Goal: Task Accomplishment & Management: Complete application form

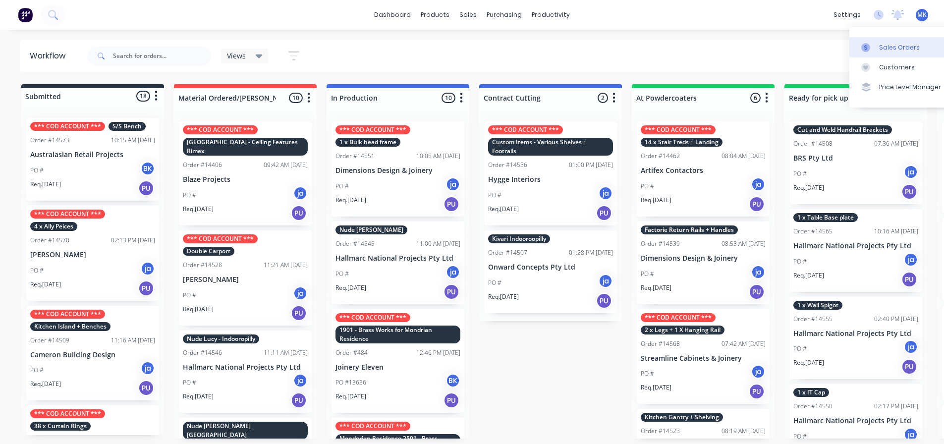
click at [849, 49] on link "Sales Orders" at bounding box center [914, 47] width 131 height 20
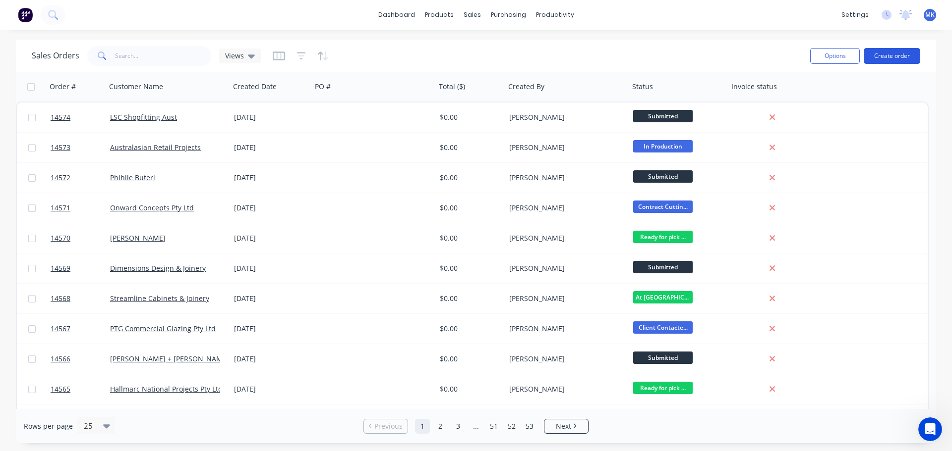
click at [878, 55] on button "Create order" at bounding box center [891, 56] width 56 height 16
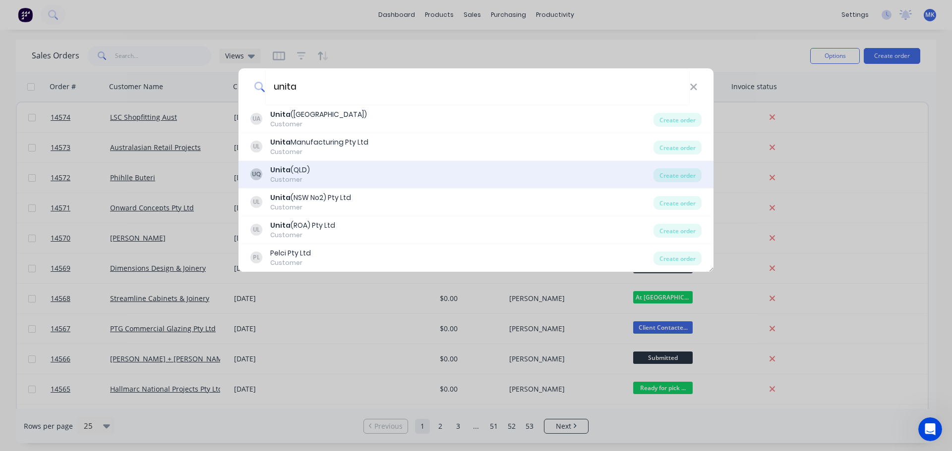
type input "unita"
click at [301, 184] on div "Customer" at bounding box center [290, 179] width 40 height 9
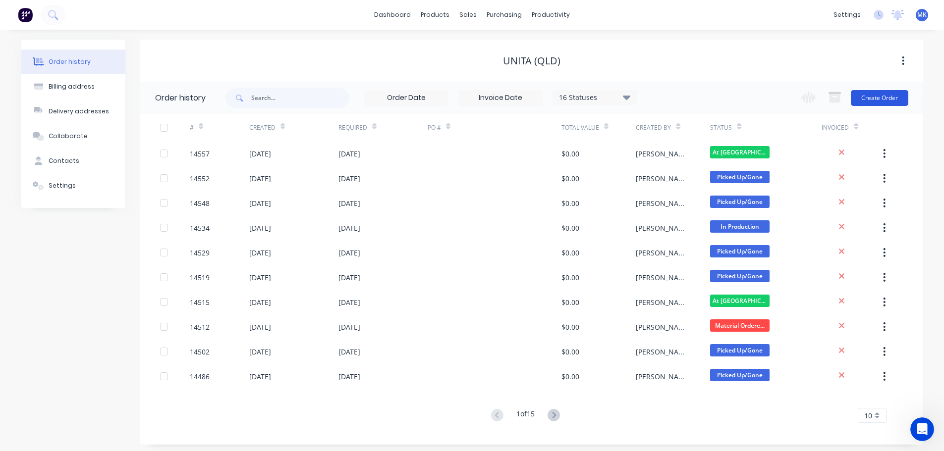
click at [870, 92] on button "Create Order" at bounding box center [879, 98] width 57 height 16
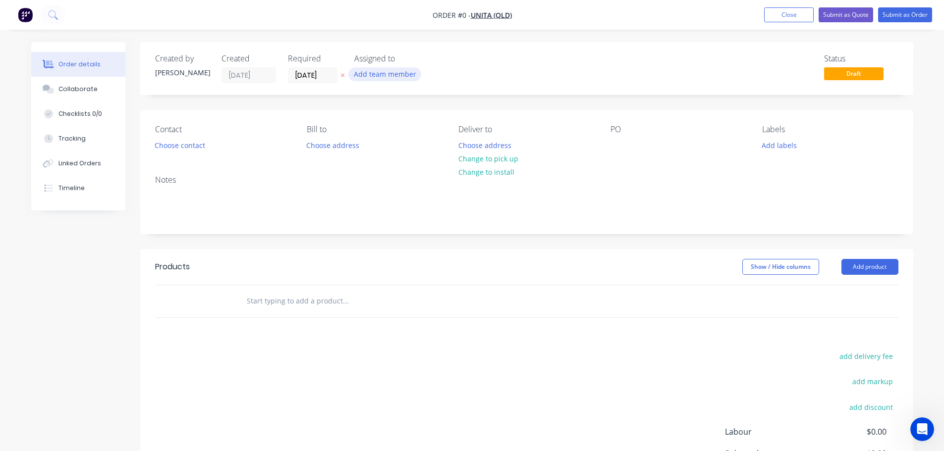
click at [402, 69] on button "Add team member" at bounding box center [384, 73] width 73 height 13
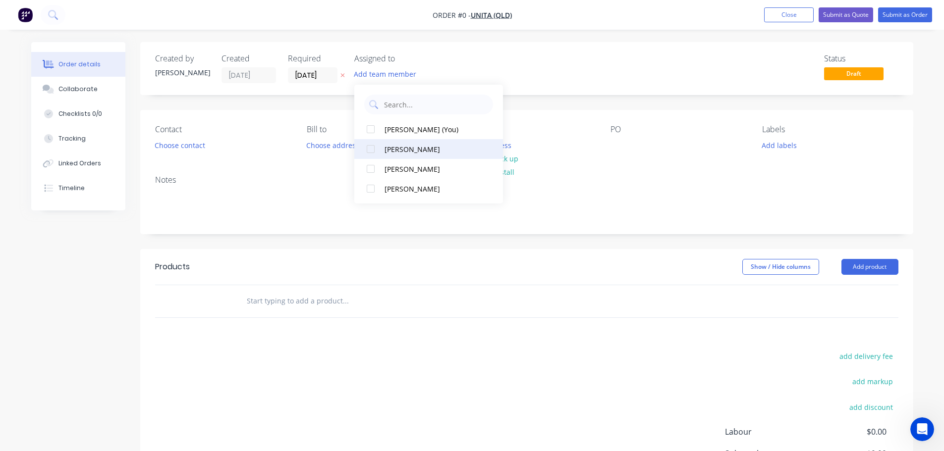
click at [387, 174] on button "[PERSON_NAME]" at bounding box center [428, 169] width 149 height 20
click at [145, 140] on div "Order details Collaborate Checklists 0/0 Tracking Linked Orders Timeline Order …" at bounding box center [472, 306] width 902 height 529
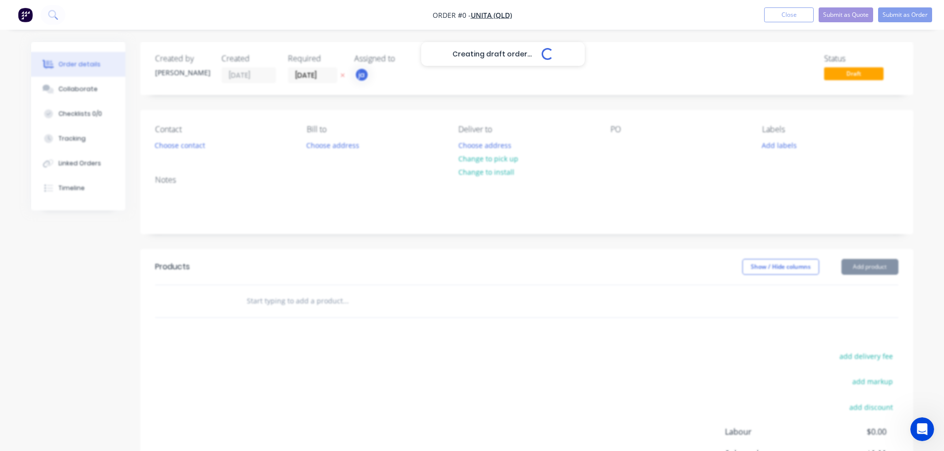
click at [162, 144] on button "Choose contact" at bounding box center [179, 144] width 61 height 13
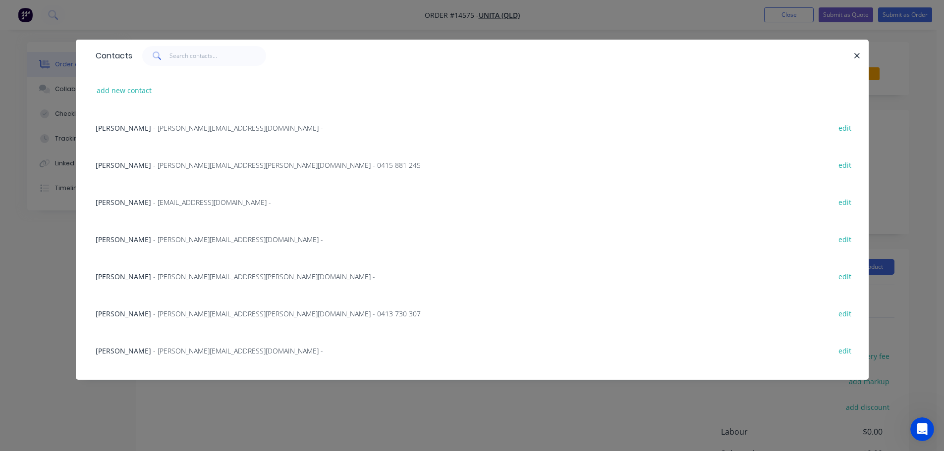
drag, startPoint x: 155, startPoint y: 132, endPoint x: 201, endPoint y: 135, distance: 45.7
click at [155, 131] on span "- [PERSON_NAME][EMAIL_ADDRESS][DOMAIN_NAME] -" at bounding box center [238, 127] width 170 height 9
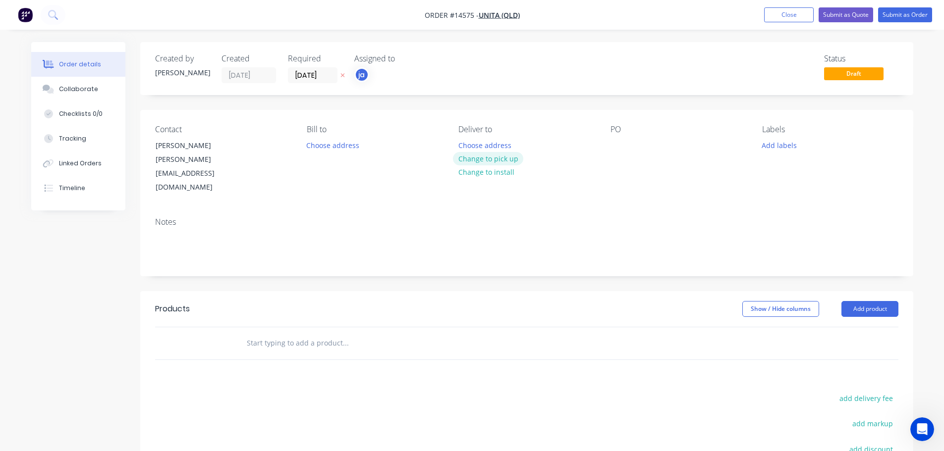
click at [491, 162] on button "Change to pick up" at bounding box center [488, 158] width 70 height 13
click at [788, 146] on button "Add labels" at bounding box center [780, 144] width 46 height 13
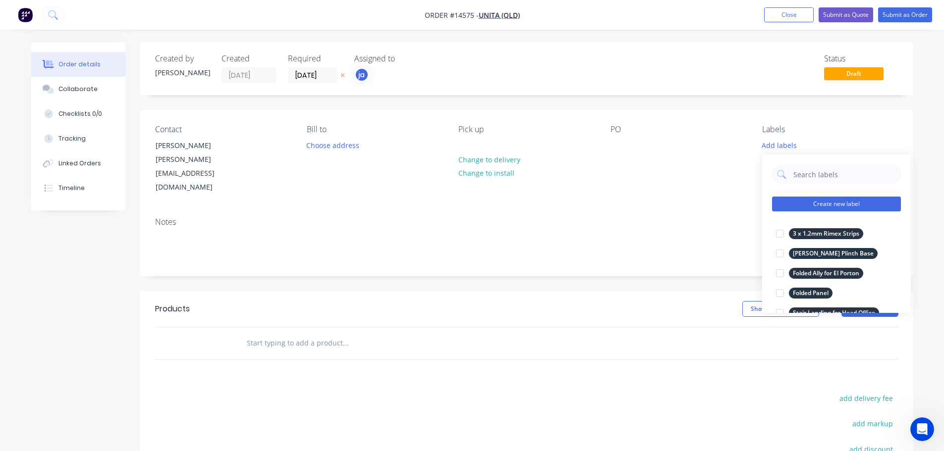
click at [853, 198] on button "Create new label" at bounding box center [836, 204] width 129 height 15
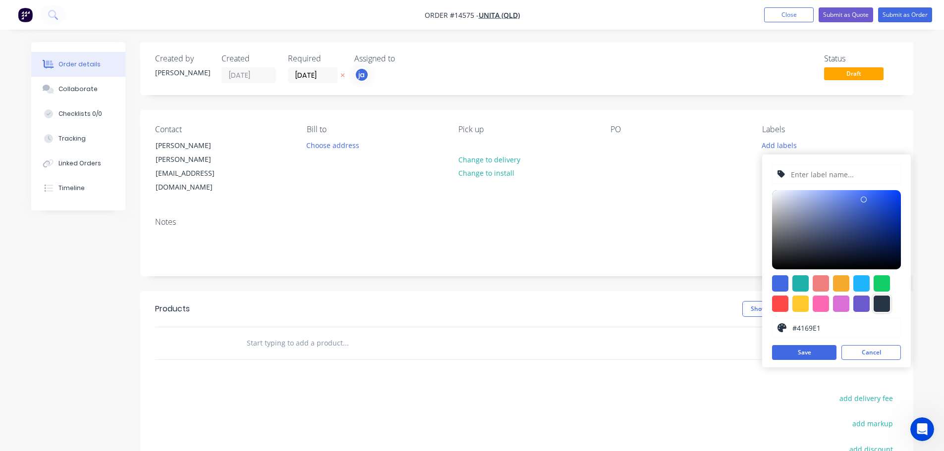
click at [879, 303] on div at bounding box center [882, 304] width 16 height 16
type input "#273444"
click at [826, 170] on input "text" at bounding box center [843, 174] width 106 height 19
paste input "Shopfront Steel"
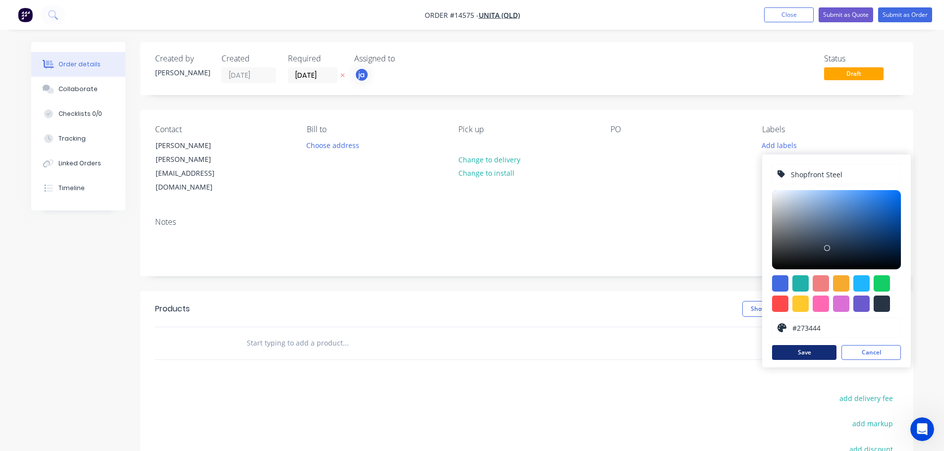
type input "Shopfront Steel"
click at [797, 357] on button "Save" at bounding box center [804, 352] width 64 height 15
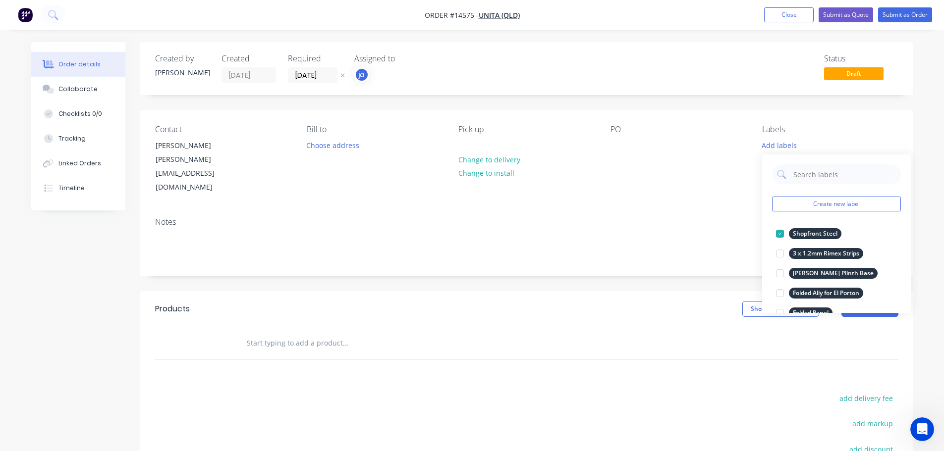
click at [379, 334] on input "text" at bounding box center [345, 344] width 198 height 20
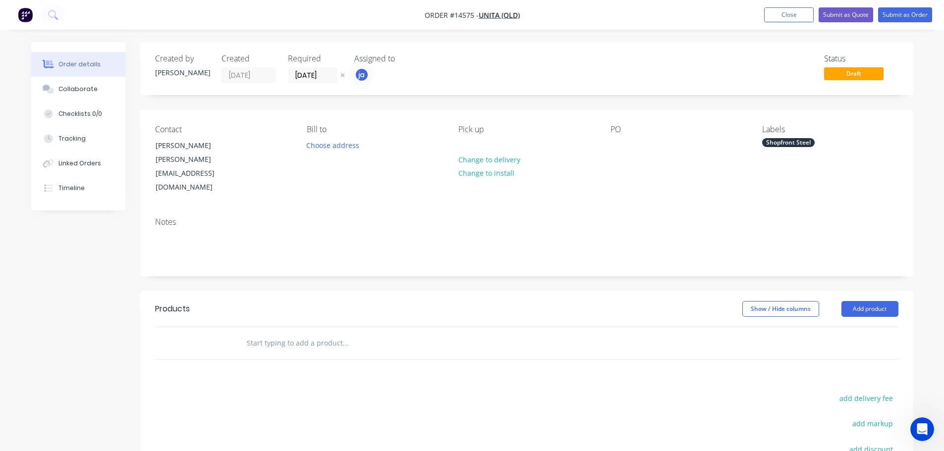
click at [314, 334] on input "text" at bounding box center [345, 344] width 198 height 20
paste input "Shopfront Steel"
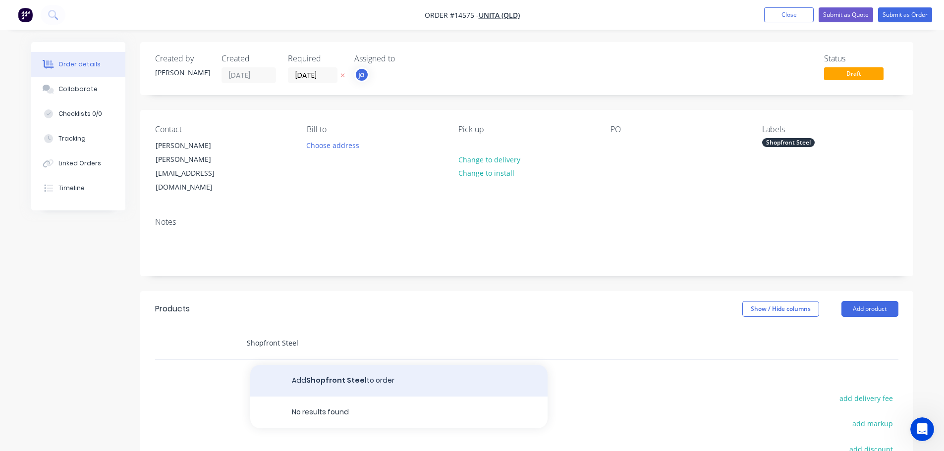
type input "Shopfront Steel"
click at [336, 365] on button "Add Shopfront Steel to order" at bounding box center [398, 381] width 297 height 32
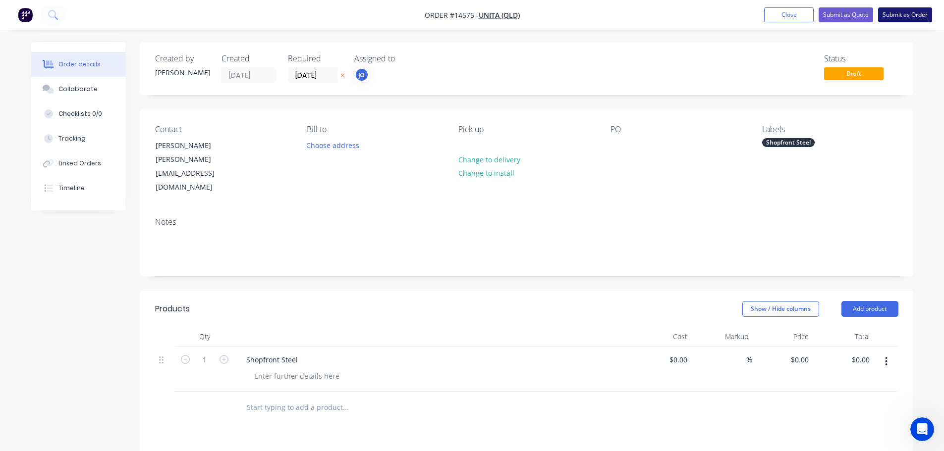
click at [922, 12] on button "Submit as Order" at bounding box center [905, 14] width 54 height 15
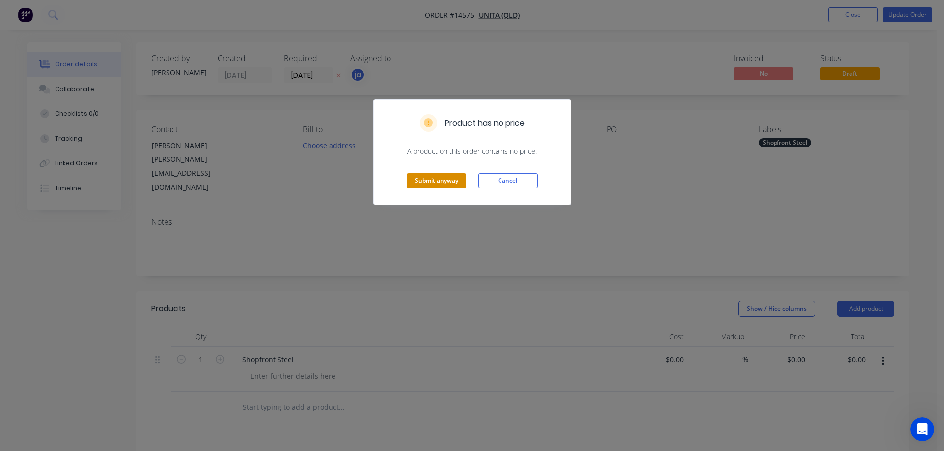
click at [445, 183] on button "Submit anyway" at bounding box center [436, 180] width 59 height 15
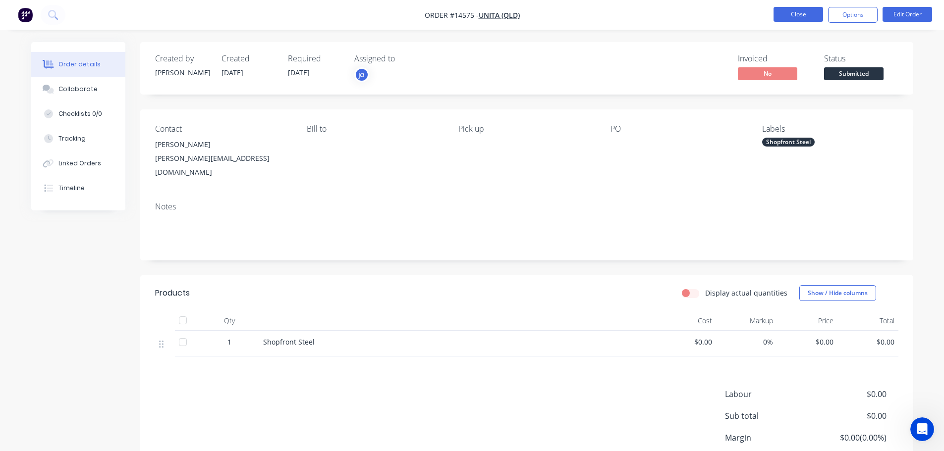
click at [796, 17] on button "Close" at bounding box center [799, 14] width 50 height 15
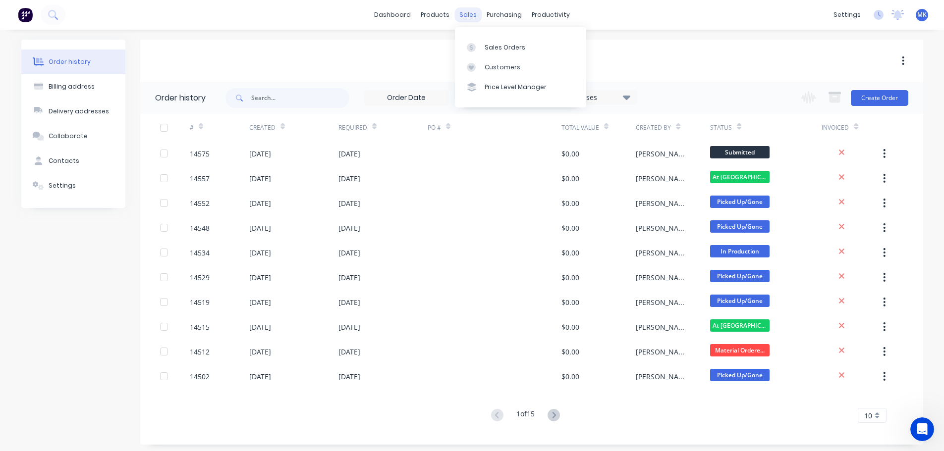
click at [458, 15] on div "sales" at bounding box center [467, 14] width 27 height 15
click at [485, 53] on link "Sales Orders" at bounding box center [520, 47] width 131 height 20
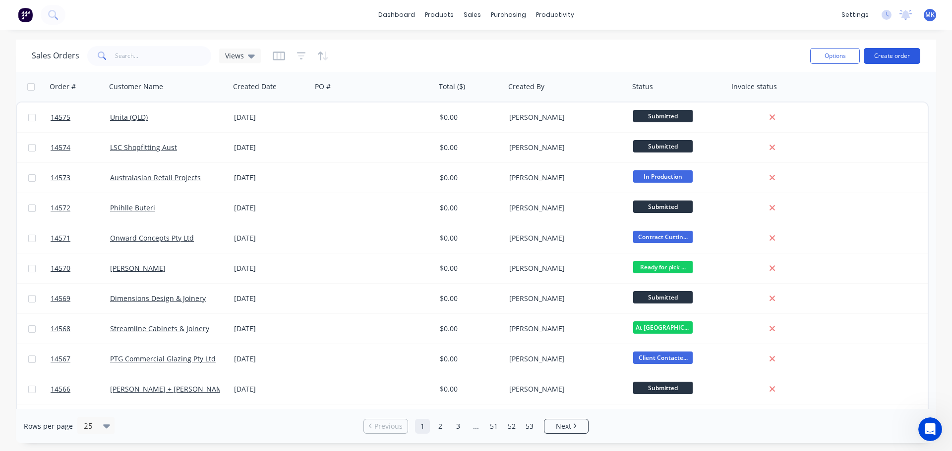
click at [896, 59] on button "Create order" at bounding box center [891, 56] width 56 height 16
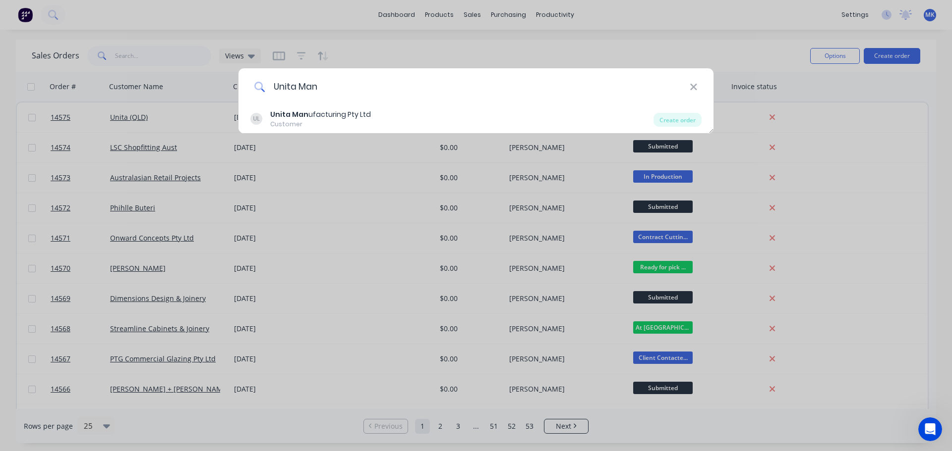
click at [397, 102] on input "Unita Man" at bounding box center [477, 86] width 424 height 37
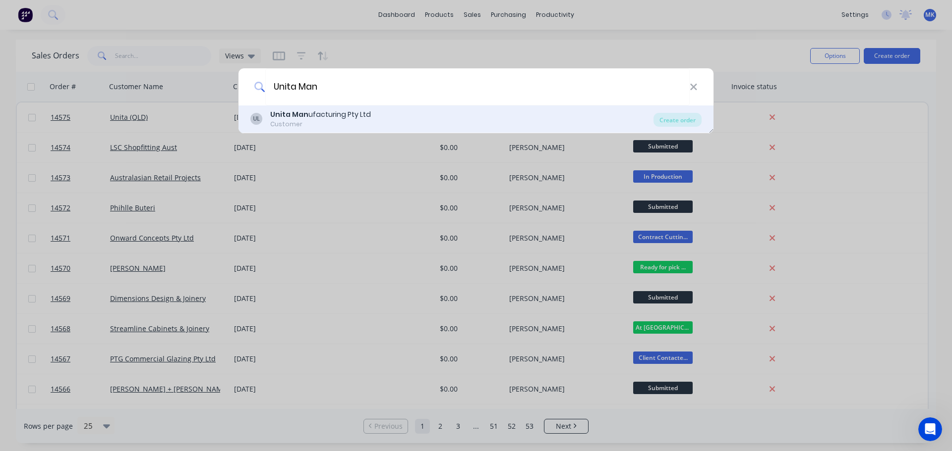
type input "Unita Man"
click at [394, 110] on div "UL Unita Man ufacturing Pty Ltd Customer" at bounding box center [451, 119] width 403 height 19
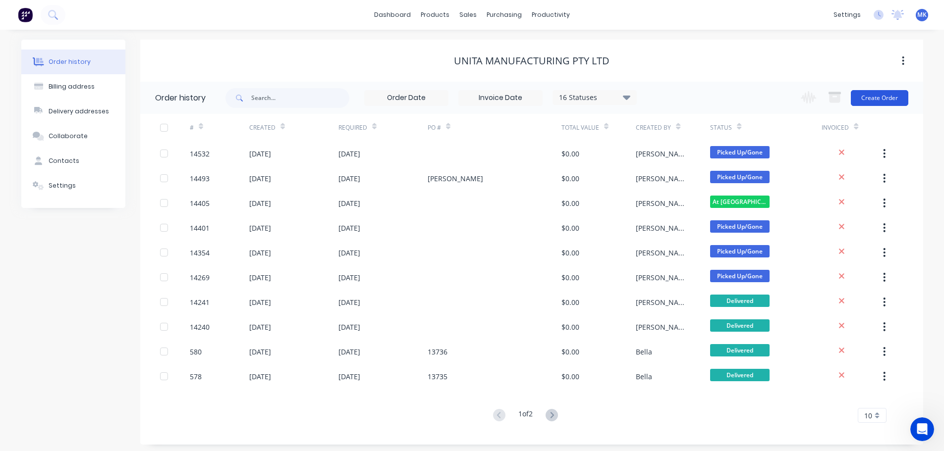
click at [866, 104] on button "Create Order" at bounding box center [879, 98] width 57 height 16
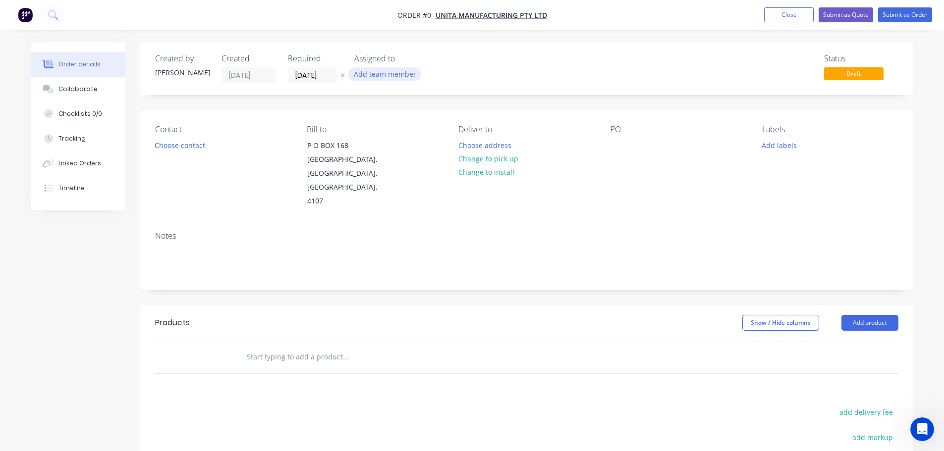
click at [383, 71] on button "Add team member" at bounding box center [384, 73] width 73 height 13
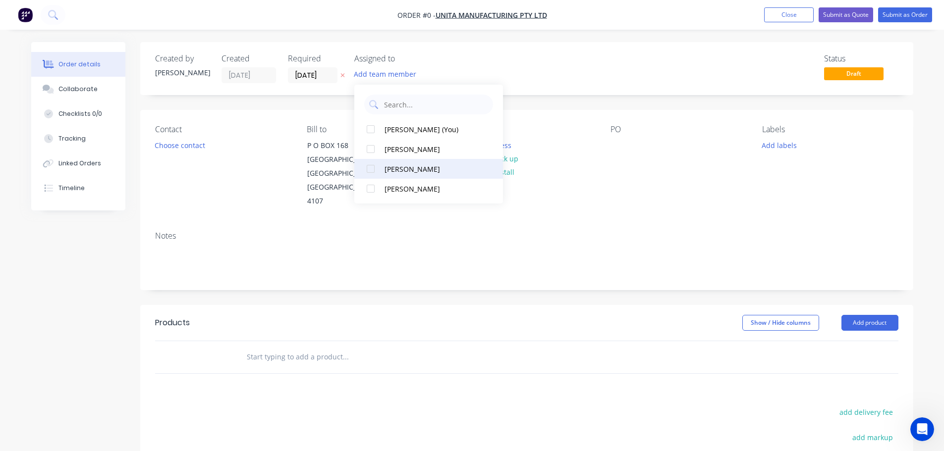
click at [417, 169] on div "[PERSON_NAME]" at bounding box center [434, 169] width 99 height 10
click at [186, 149] on div "Order details Collaborate Checklists 0/0 Tracking Linked Orders Timeline Order …" at bounding box center [472, 334] width 902 height 585
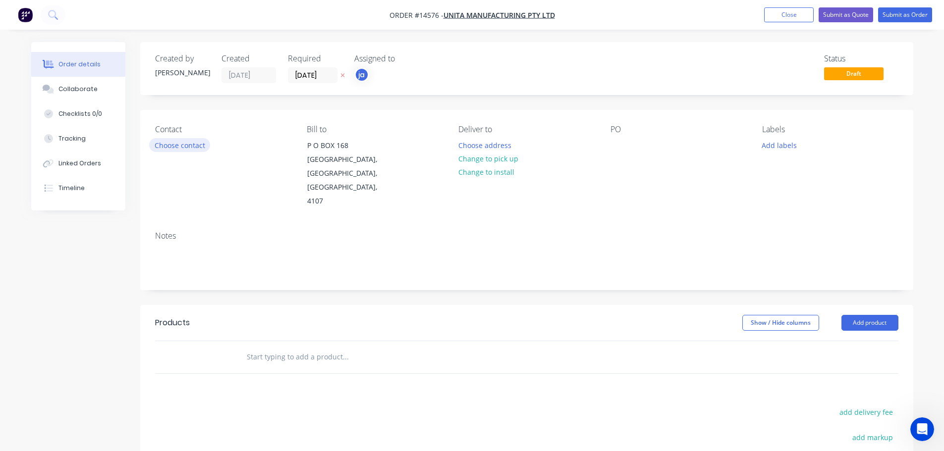
click at [182, 139] on button "Choose contact" at bounding box center [179, 144] width 61 height 13
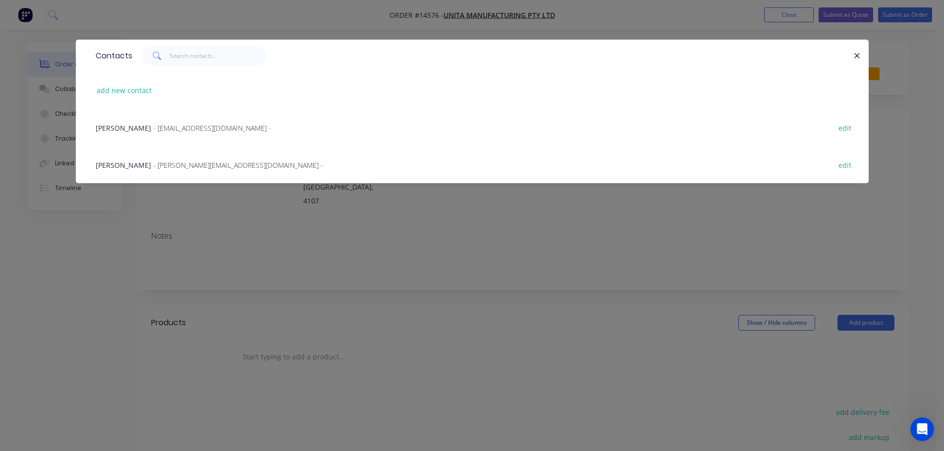
click at [150, 158] on div "[PERSON_NAME] - [PERSON_NAME][EMAIL_ADDRESS][DOMAIN_NAME] - edit" at bounding box center [472, 164] width 763 height 37
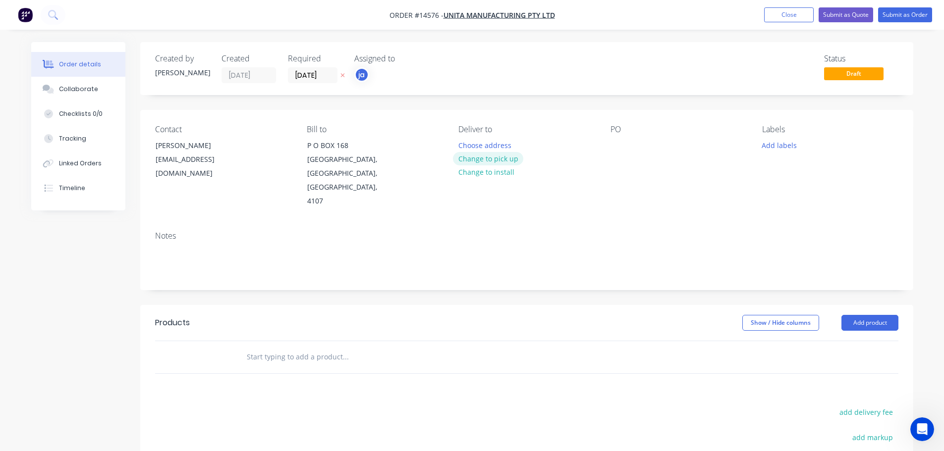
click at [471, 153] on button "Change to pick up" at bounding box center [488, 158] width 70 height 13
click at [757, 151] on div "Contact [PERSON_NAME] [PERSON_NAME][EMAIL_ADDRESS][DOMAIN_NAME] Bill to [STREET…" at bounding box center [526, 166] width 773 height 113
click at [764, 146] on button "Add labels" at bounding box center [780, 144] width 46 height 13
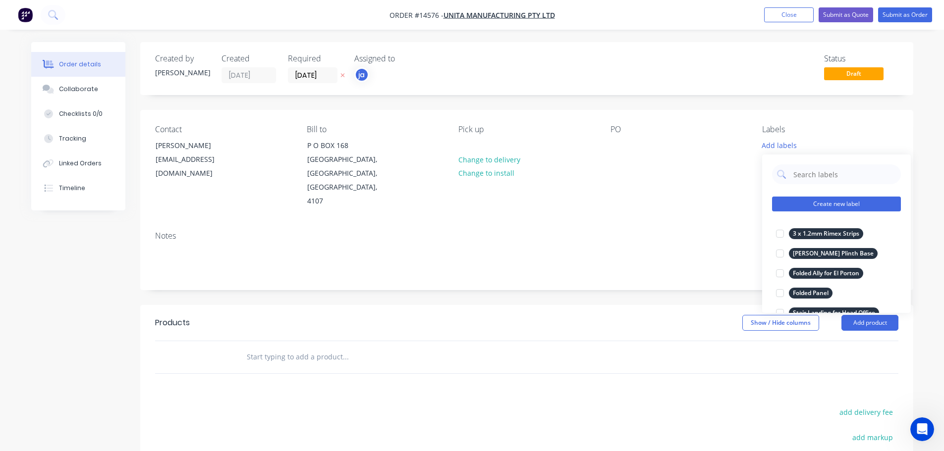
click at [854, 208] on button "Create new label" at bounding box center [836, 204] width 129 height 15
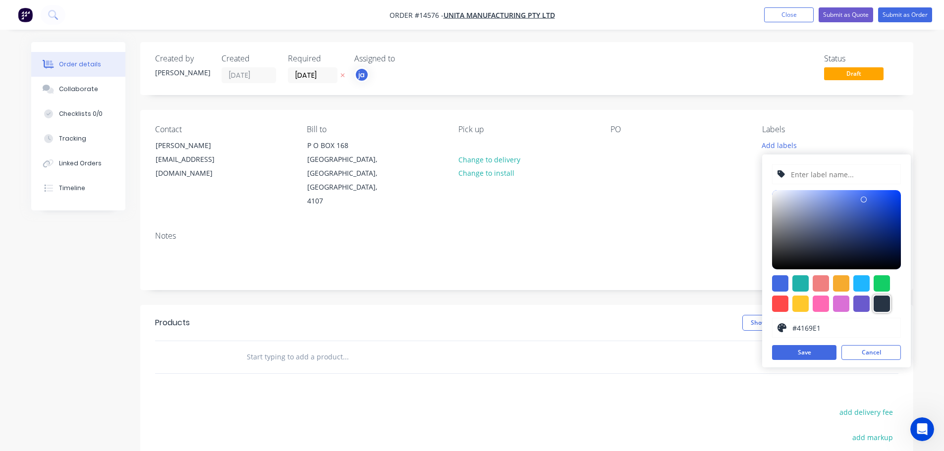
click at [880, 305] on div at bounding box center [882, 304] width 16 height 16
type input "#273444"
click at [821, 175] on input "text" at bounding box center [843, 174] width 106 height 19
paste input "Gaming Bar LH Top"
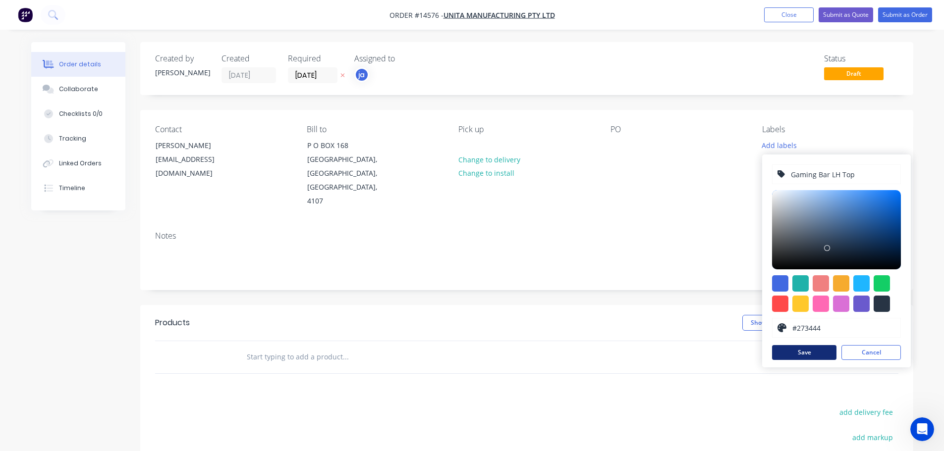
type input "Gaming Bar LH Top"
click at [804, 357] on button "Save" at bounding box center [804, 352] width 64 height 15
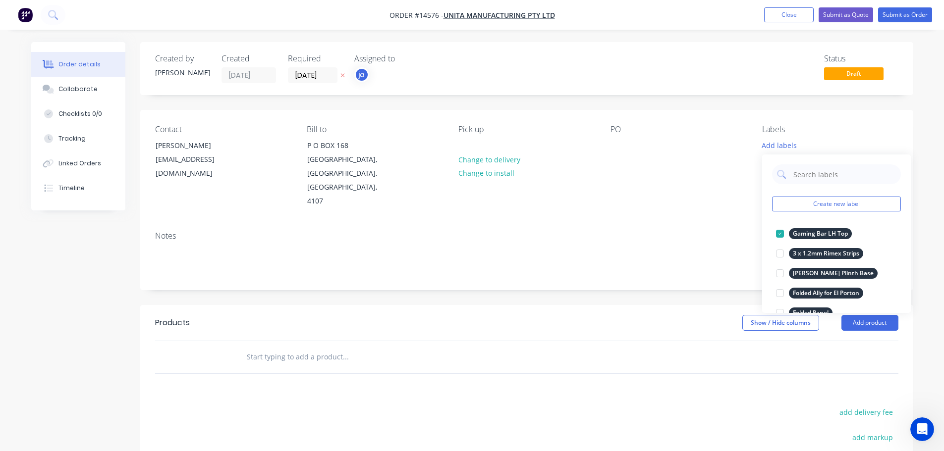
click at [305, 347] on input "text" at bounding box center [345, 357] width 198 height 20
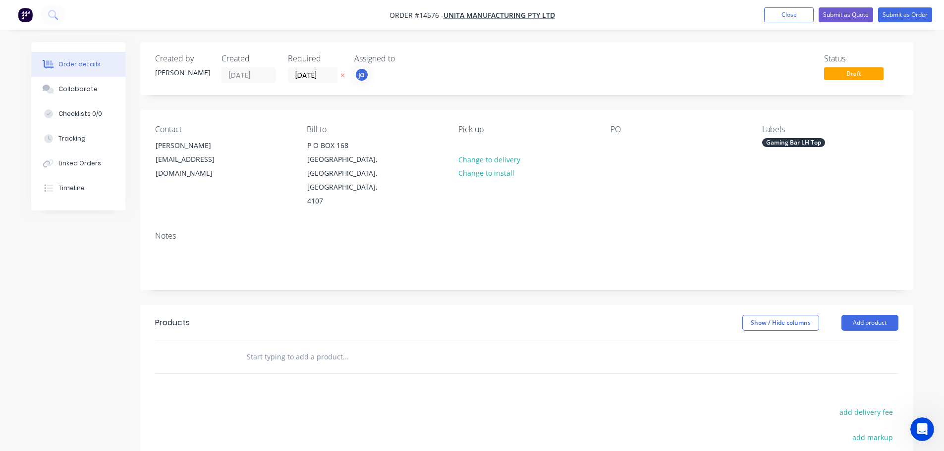
paste input "Gaming Bar LH Top"
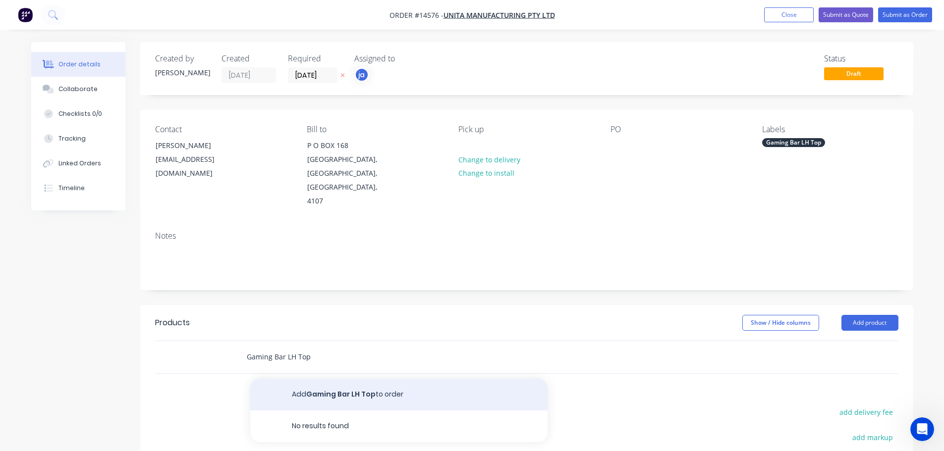
type input "Gaming Bar LH Top"
drag, startPoint x: 324, startPoint y: 363, endPoint x: 518, endPoint y: 233, distance: 233.0
click at [325, 379] on button "Add Gaming Bar LH Top to order" at bounding box center [398, 395] width 297 height 32
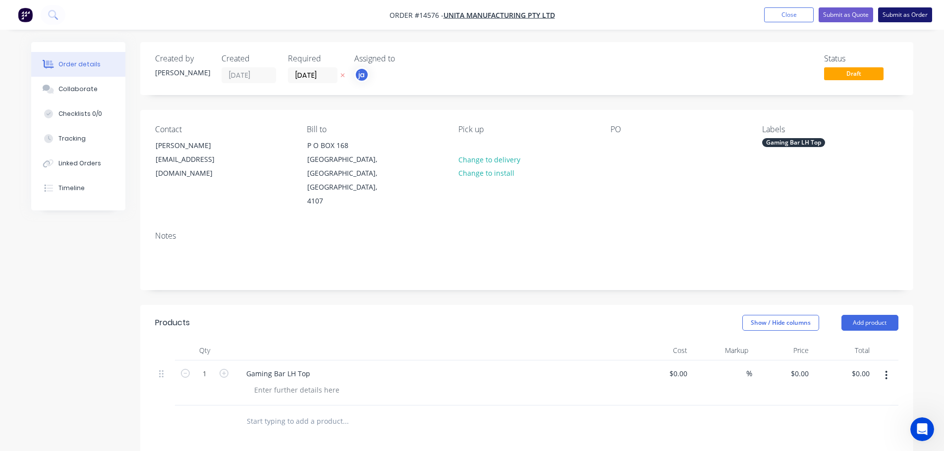
click at [905, 11] on button "Submit as Order" at bounding box center [905, 14] width 54 height 15
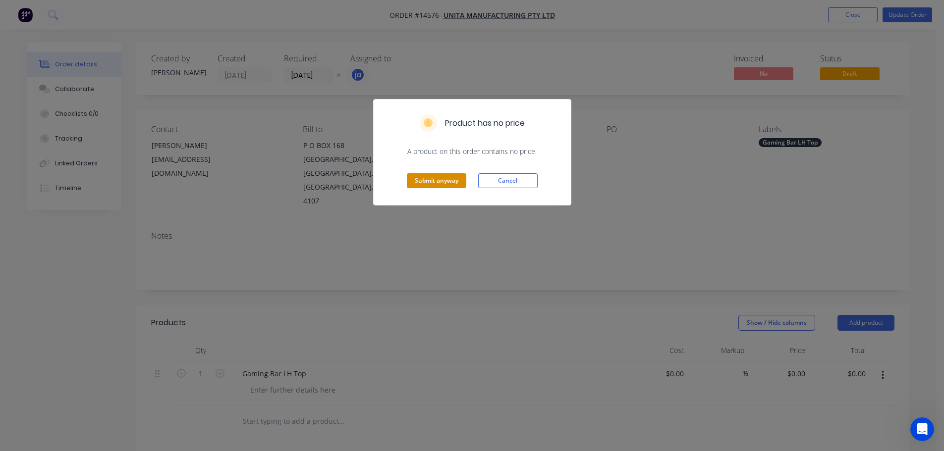
click at [435, 181] on button "Submit anyway" at bounding box center [436, 180] width 59 height 15
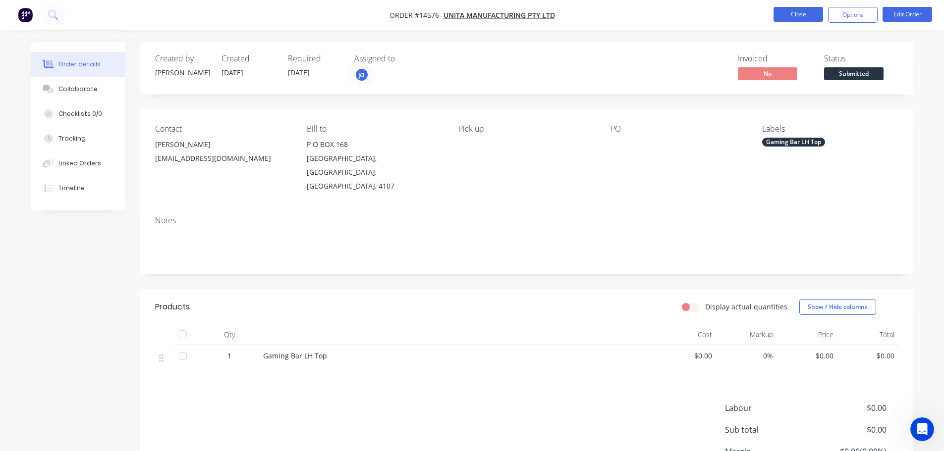
click at [793, 9] on button "Close" at bounding box center [799, 14] width 50 height 15
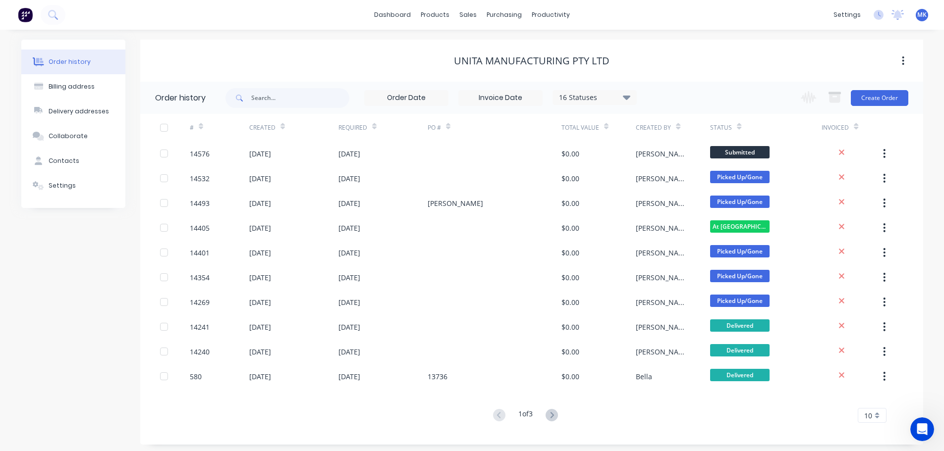
click at [554, 18] on div "productivity" at bounding box center [551, 14] width 48 height 15
click at [554, 39] on link "Workflow" at bounding box center [589, 47] width 131 height 20
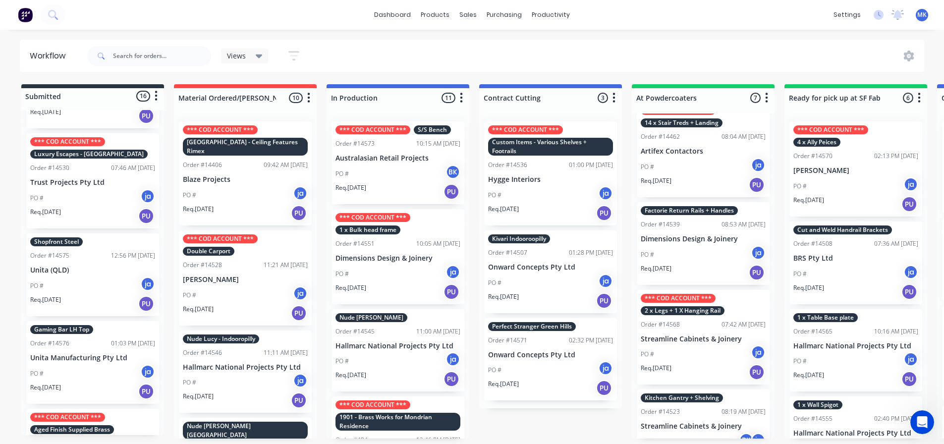
scroll to position [1189, 0]
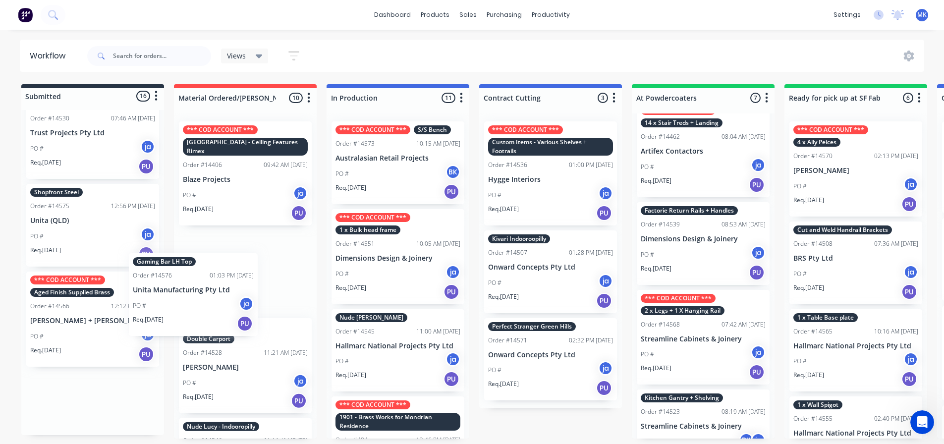
drag, startPoint x: 97, startPoint y: 316, endPoint x: 203, endPoint y: 306, distance: 106.0
click at [203, 306] on div "Submitted 16 Status colour #273444 hex #273444 Save Cancel Summaries Total orde…" at bounding box center [819, 261] width 1653 height 354
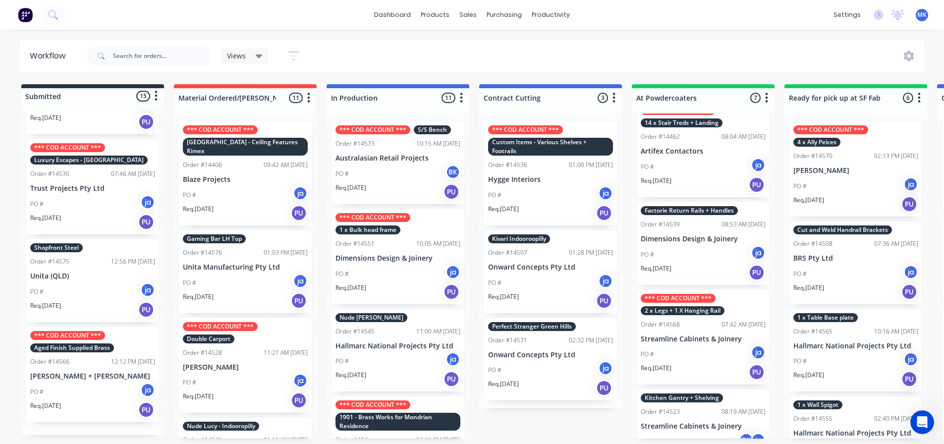
scroll to position [1113, 0]
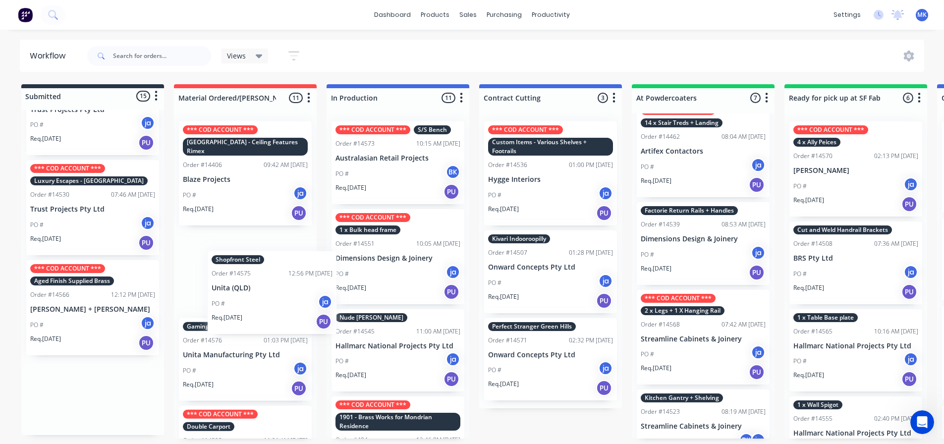
drag, startPoint x: 69, startPoint y: 291, endPoint x: 249, endPoint y: 290, distance: 179.4
click at [249, 290] on div "Submitted 15 Status colour #273444 hex #273444 Save Cancel Summaries Total orde…" at bounding box center [819, 261] width 1653 height 354
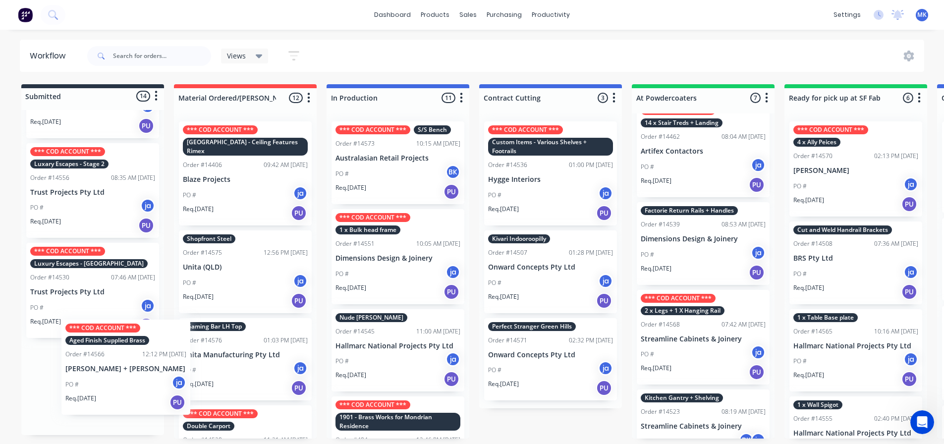
scroll to position [2, 0]
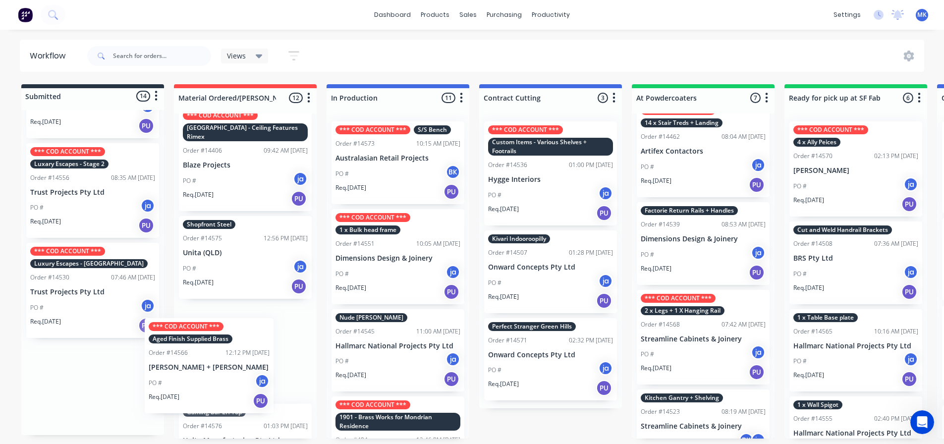
drag, startPoint x: 87, startPoint y: 299, endPoint x: 170, endPoint y: 297, distance: 83.3
click at [170, 297] on div "Submitted 14 Status colour #273444 hex #273444 Save Cancel Summaries Total orde…" at bounding box center [819, 261] width 1653 height 354
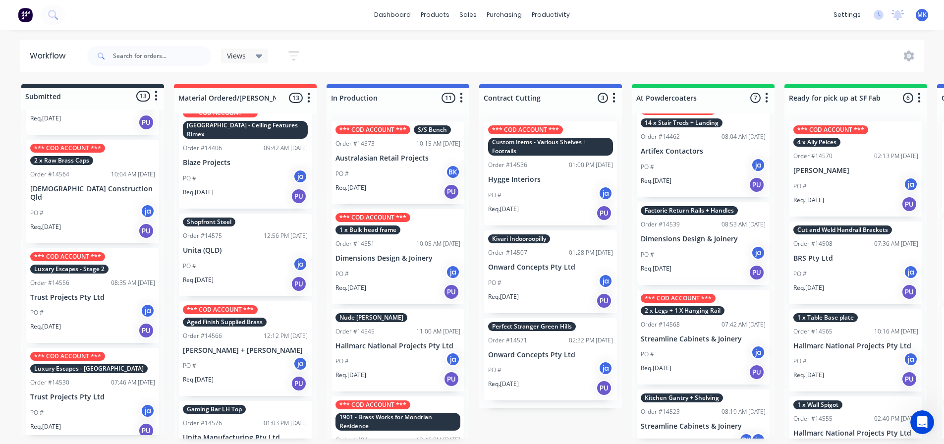
scroll to position [826, 0]
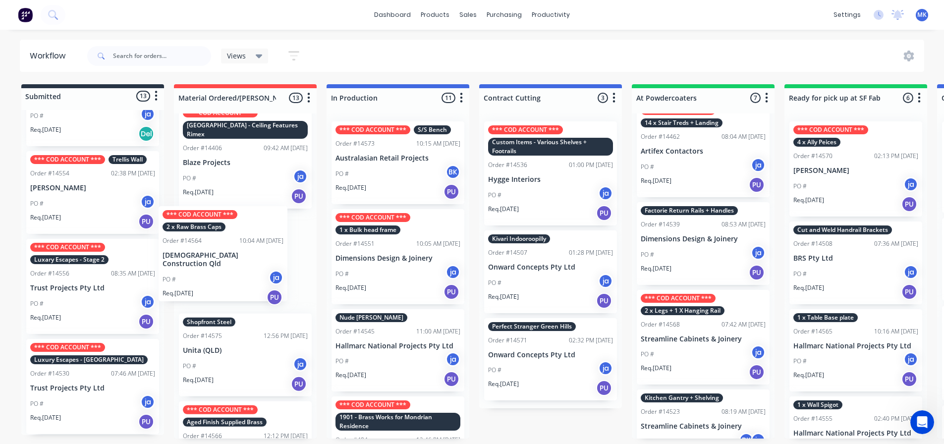
drag, startPoint x: 69, startPoint y: 298, endPoint x: 207, endPoint y: 267, distance: 141.2
click at [207, 267] on div "Submitted 13 Status colour #273444 hex #273444 Save Cancel Summaries Total orde…" at bounding box center [819, 261] width 1653 height 354
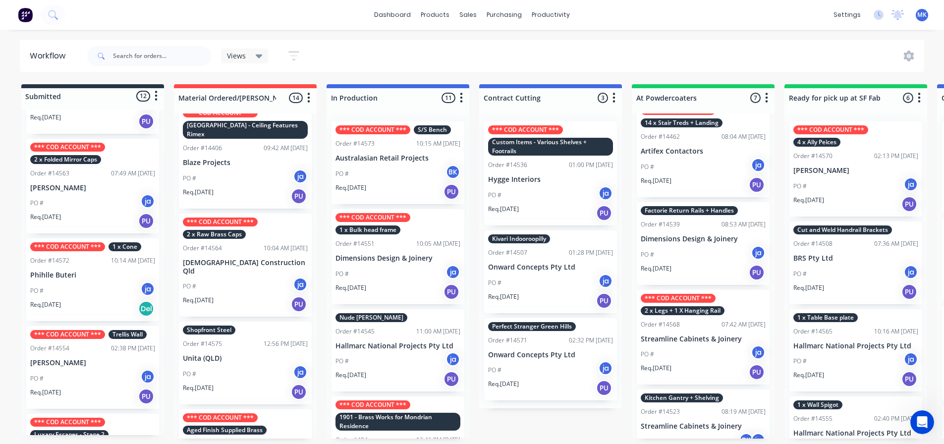
scroll to position [627, 0]
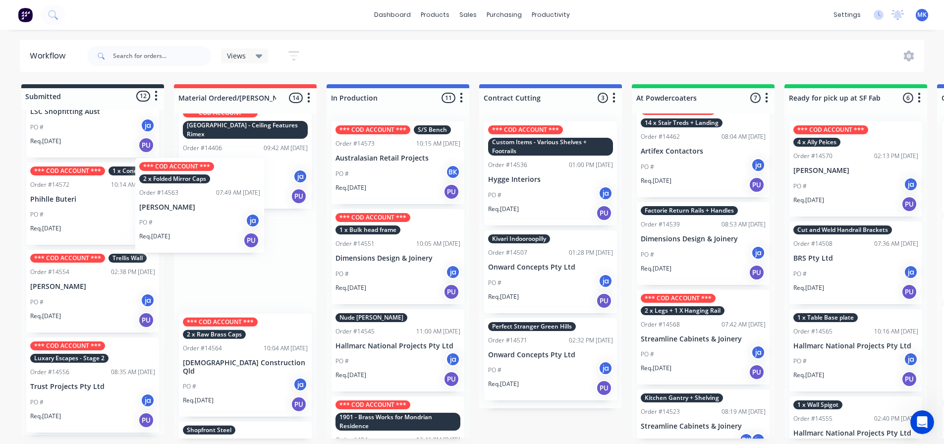
drag, startPoint x: 103, startPoint y: 232, endPoint x: 216, endPoint y: 232, distance: 112.5
click at [216, 232] on div "Submitted 12 Status colour #273444 hex #273444 Save Cancel Summaries Total orde…" at bounding box center [819, 261] width 1653 height 354
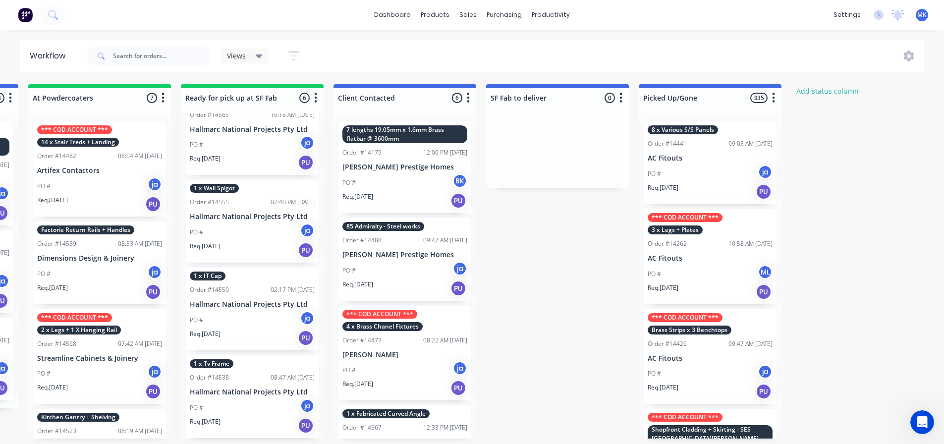
scroll to position [0, 629]
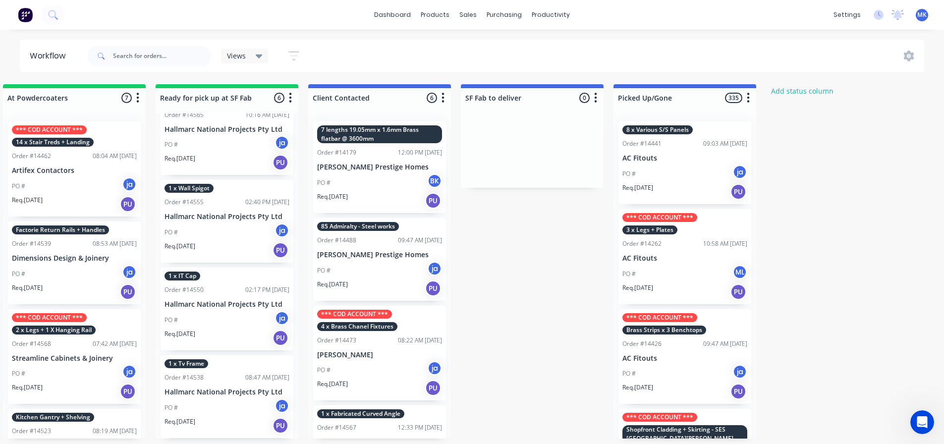
drag, startPoint x: 222, startPoint y: 389, endPoint x: 551, endPoint y: 367, distance: 329.3
click at [470, 365] on div "Submitted 11 Status colour #273444 hex #273444 Save Cancel Summaries Total orde…" at bounding box center [190, 261] width 1653 height 354
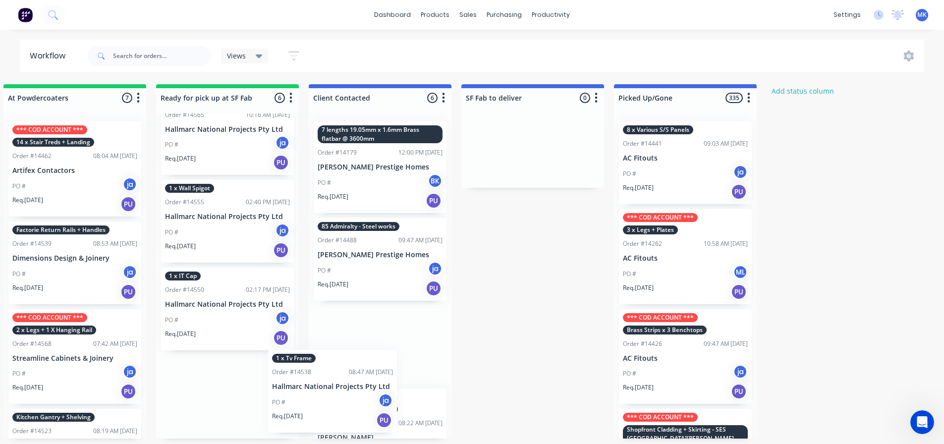
scroll to position [3, 0]
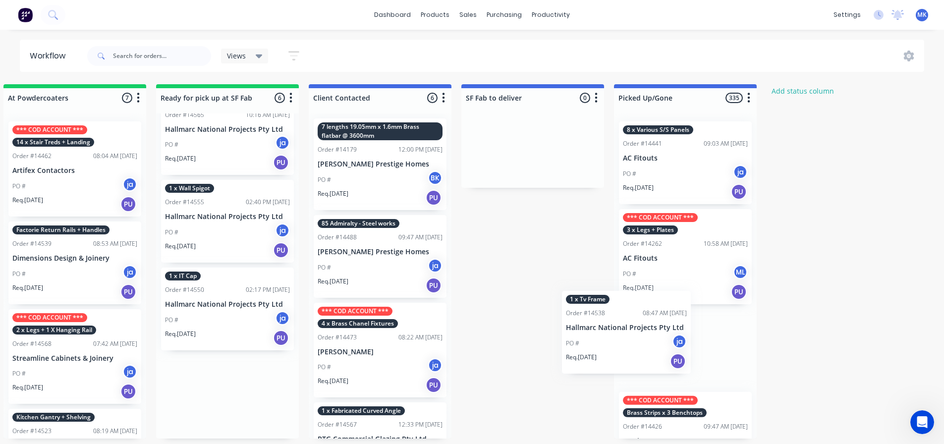
drag, startPoint x: 198, startPoint y: 387, endPoint x: 604, endPoint y: 322, distance: 411.0
click at [604, 322] on div "Submitted 11 Status colour #273444 hex #273444 Save Cancel Summaries Total orde…" at bounding box center [190, 261] width 1653 height 354
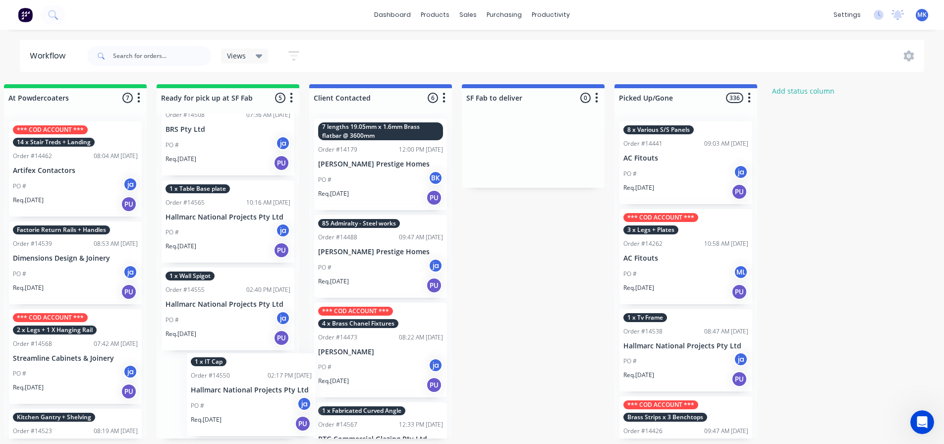
scroll to position [0, 0]
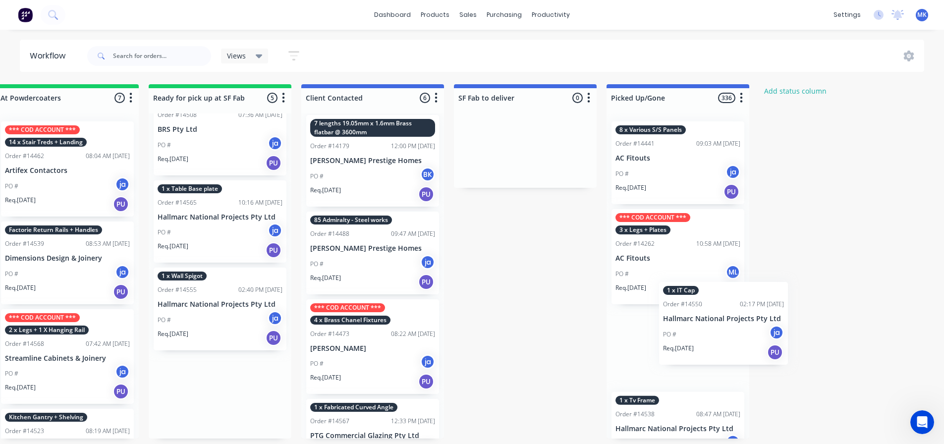
drag, startPoint x: 182, startPoint y: 379, endPoint x: 669, endPoint y: 309, distance: 491.7
click at [682, 308] on div "Submitted 11 Status colour #273444 hex #273444 Save Cancel Summaries Total orde…" at bounding box center [183, 261] width 1653 height 354
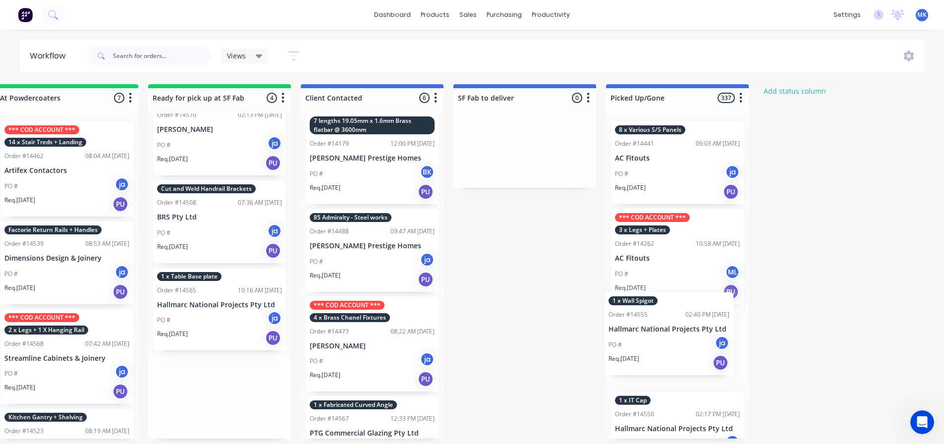
drag, startPoint x: 189, startPoint y: 374, endPoint x: 647, endPoint y: 313, distance: 462.0
click at [647, 313] on div "Submitted 11 Status colour #273444 hex #273444 Save Cancel Summaries Total orde…" at bounding box center [182, 261] width 1653 height 354
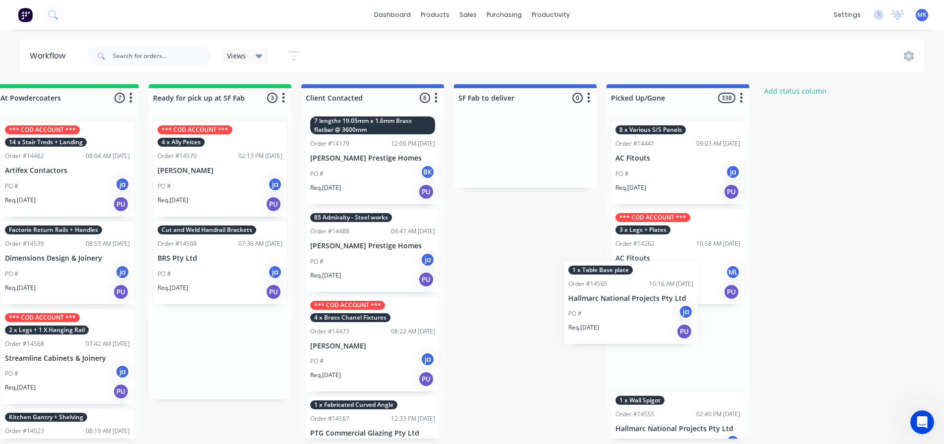
drag, startPoint x: 186, startPoint y: 351, endPoint x: 608, endPoint y: 320, distance: 422.4
click at [608, 320] on div "Submitted 11 Status colour #273444 hex #273444 Save Cancel Summaries Total orde…" at bounding box center [183, 261] width 1653 height 354
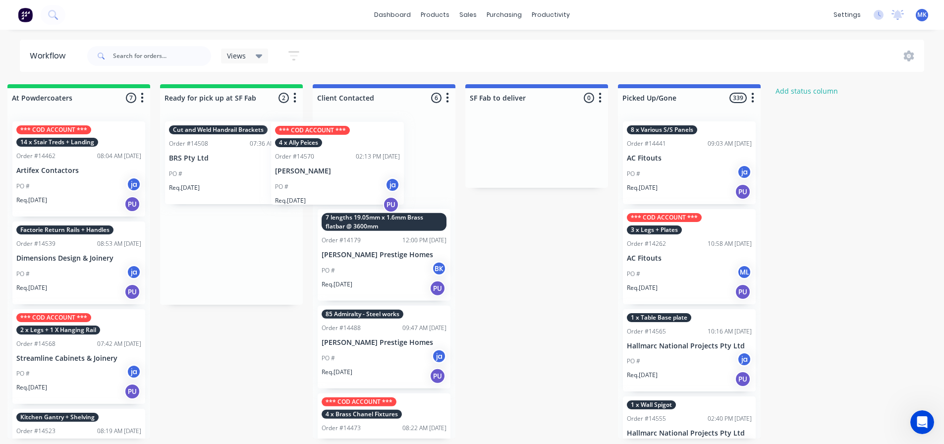
drag, startPoint x: 206, startPoint y: 168, endPoint x: 327, endPoint y: 172, distance: 121.0
click at [327, 172] on div "Submitted 11 Status colour #273444 hex #273444 Save Cancel Summaries Total orde…" at bounding box center [194, 261] width 1653 height 354
